Goal: Task Accomplishment & Management: Use online tool/utility

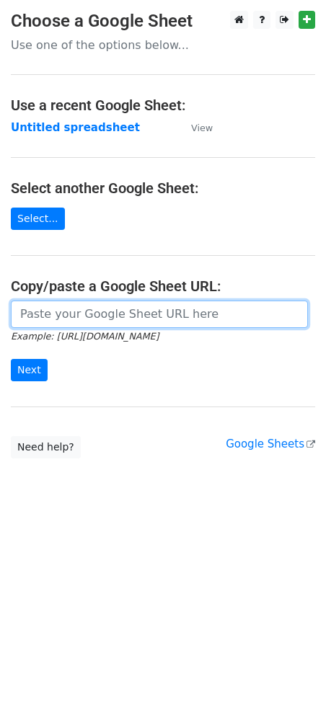
click at [130, 313] on input "url" at bounding box center [159, 313] width 297 height 27
paste input "[URL][DOMAIN_NAME]"
type input "[URL][DOMAIN_NAME]"
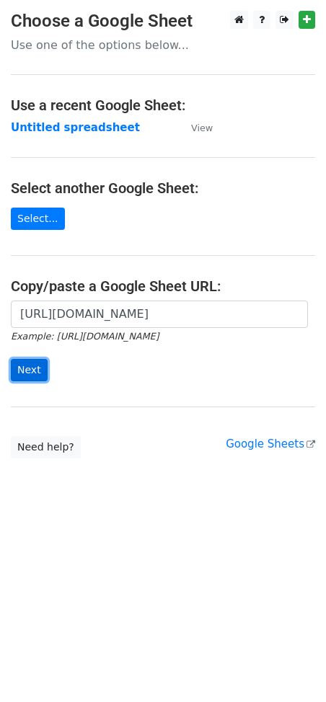
click at [39, 364] on input "Next" at bounding box center [29, 370] width 37 height 22
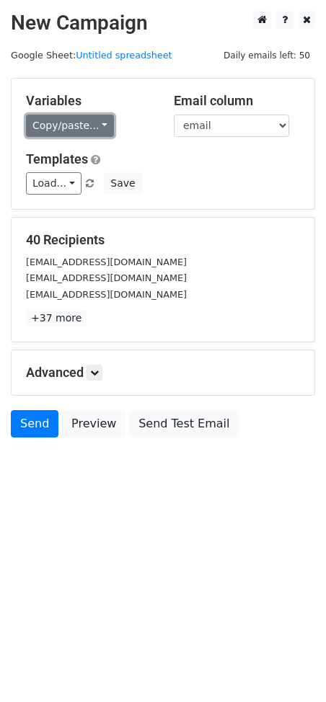
click at [82, 118] on link "Copy/paste..." at bounding box center [70, 126] width 88 height 22
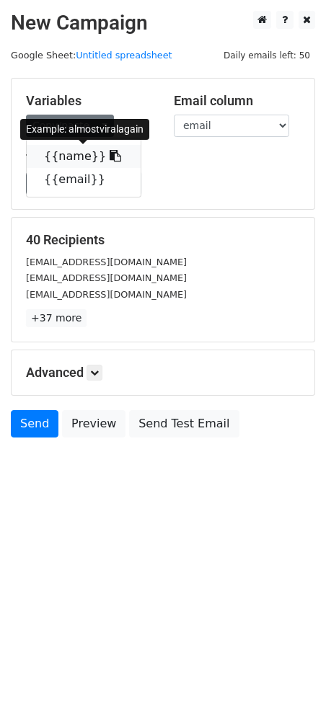
click at [109, 157] on icon at bounding box center [115, 156] width 12 height 12
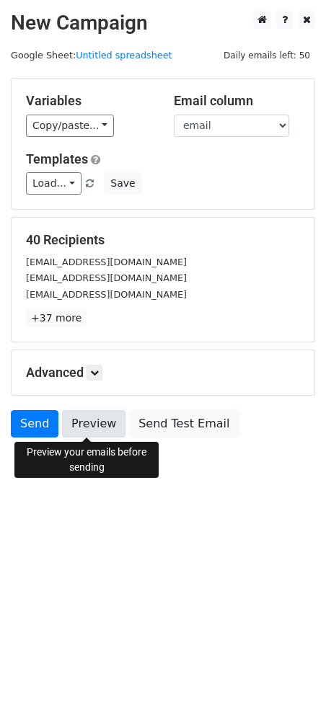
click at [94, 424] on link "Preview" at bounding box center [93, 423] width 63 height 27
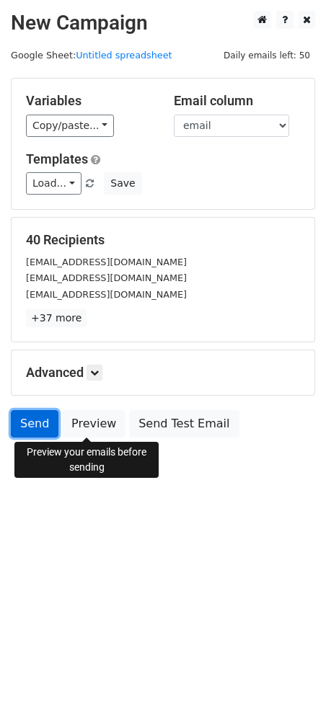
click at [42, 414] on link "Send" at bounding box center [35, 423] width 48 height 27
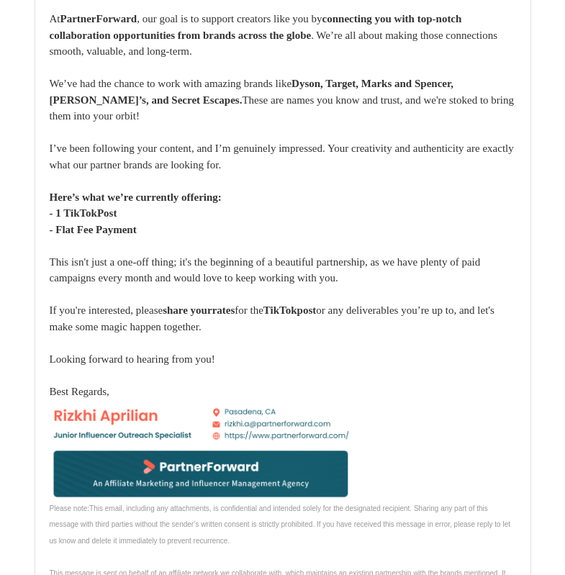
scroll to position [35466, 0]
